Goal: Task Accomplishment & Management: Manage account settings

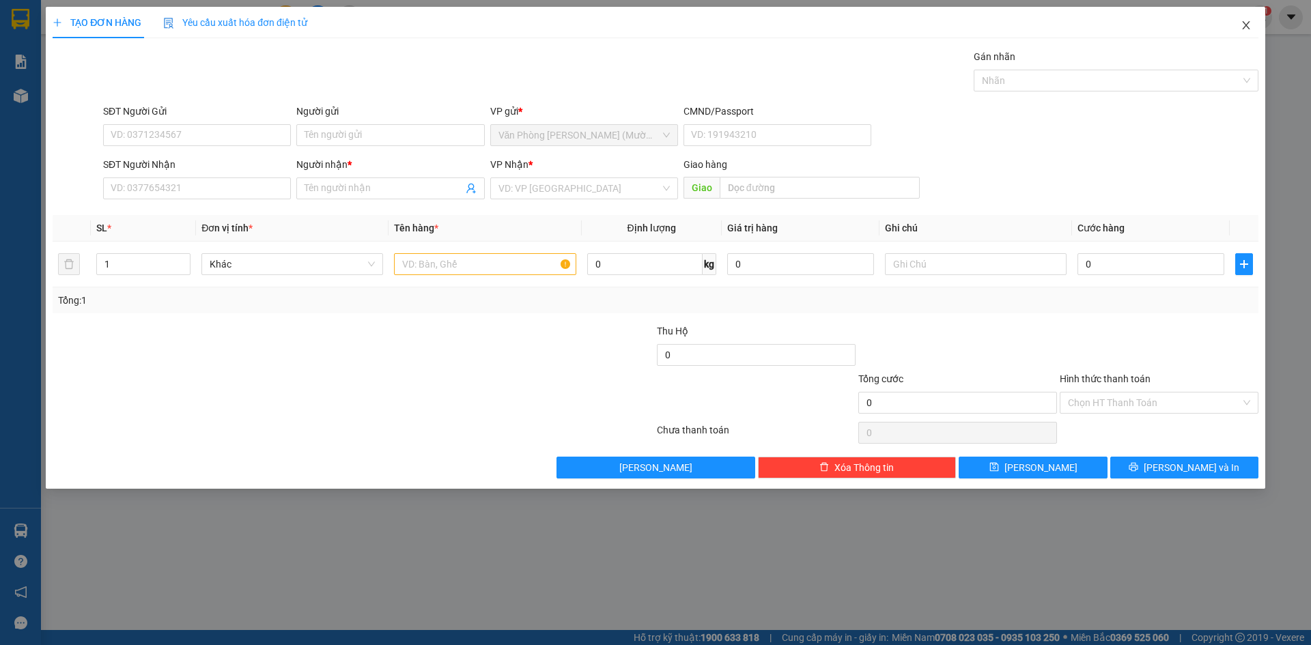
click at [1249, 22] on icon "close" at bounding box center [1246, 25] width 11 height 11
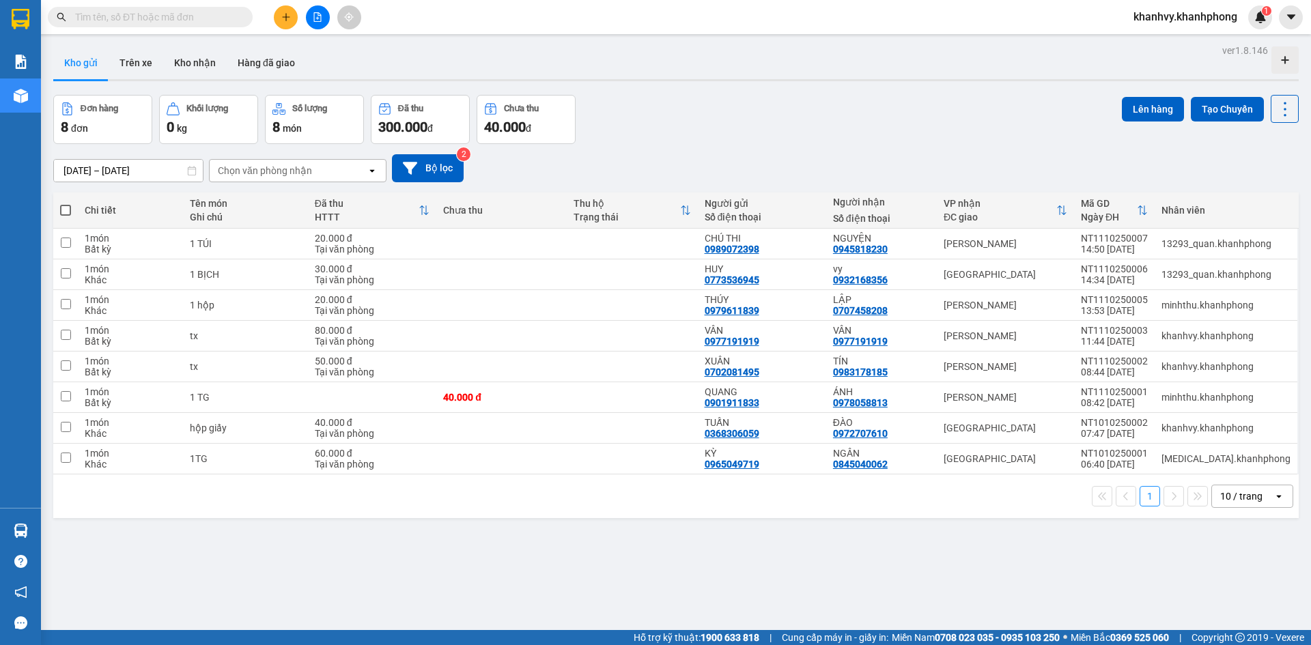
click at [1196, 15] on span "khanhvy.khanhphong" at bounding box center [1186, 16] width 126 height 17
click at [1159, 40] on span "Đăng xuất" at bounding box center [1191, 42] width 98 height 15
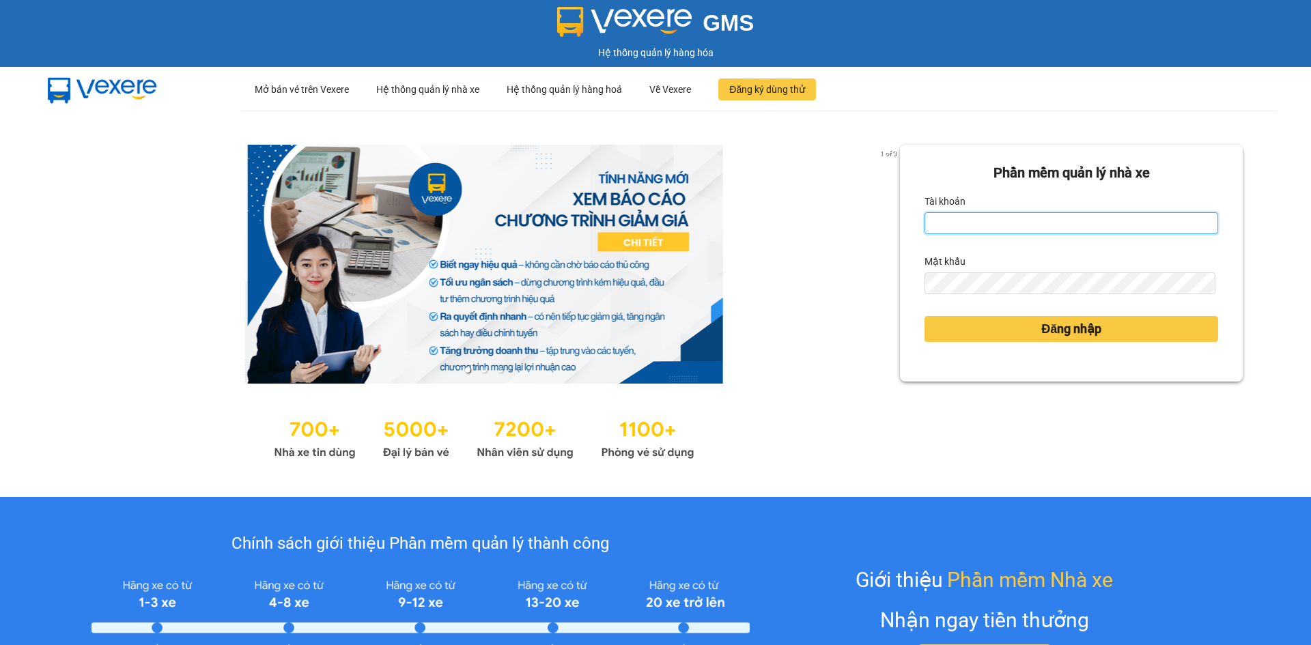
click at [957, 218] on input "Tài khoản" at bounding box center [1072, 223] width 294 height 22
type input "tham.khanhphong"
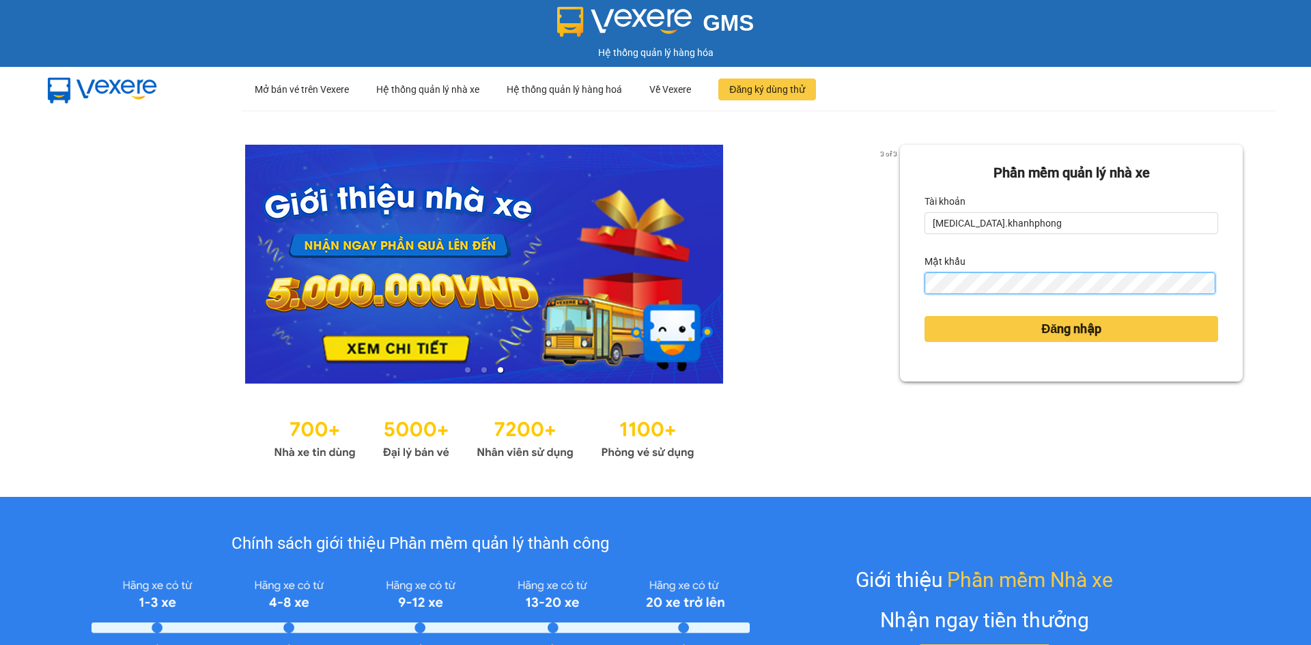
click at [925, 316] on button "Đăng nhập" at bounding box center [1072, 329] width 294 height 26
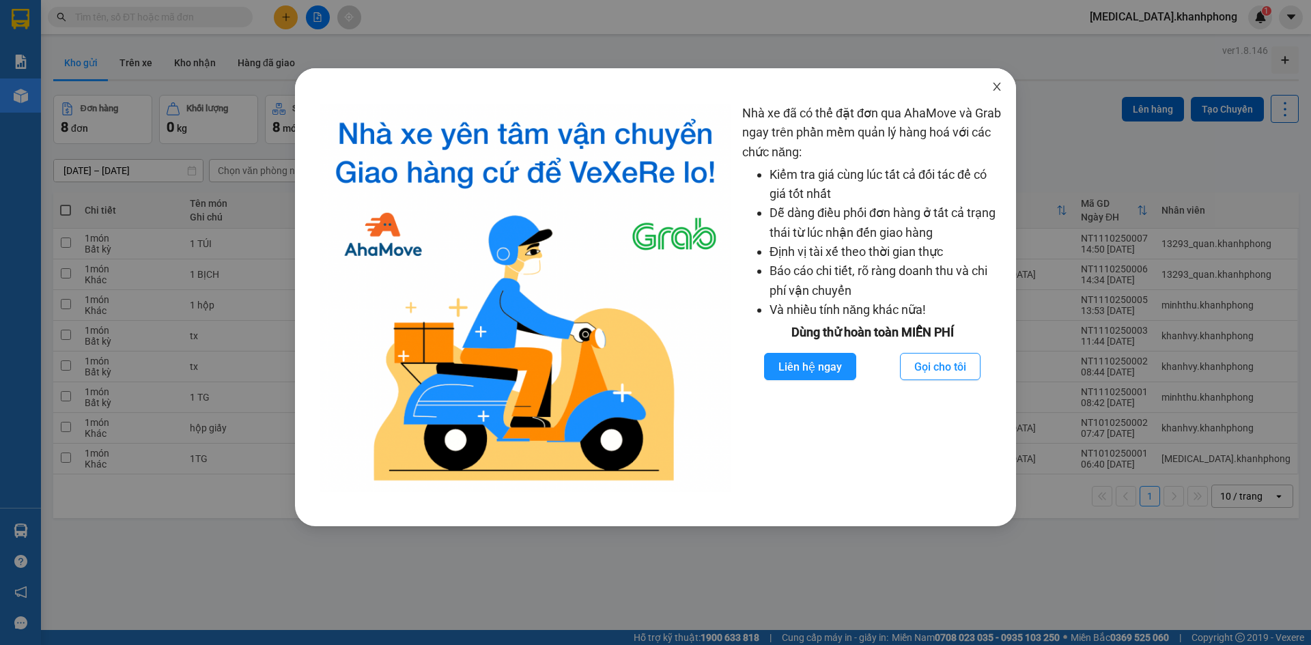
click at [996, 88] on icon "close" at bounding box center [997, 86] width 11 height 11
